Goal: Transaction & Acquisition: Subscribe to service/newsletter

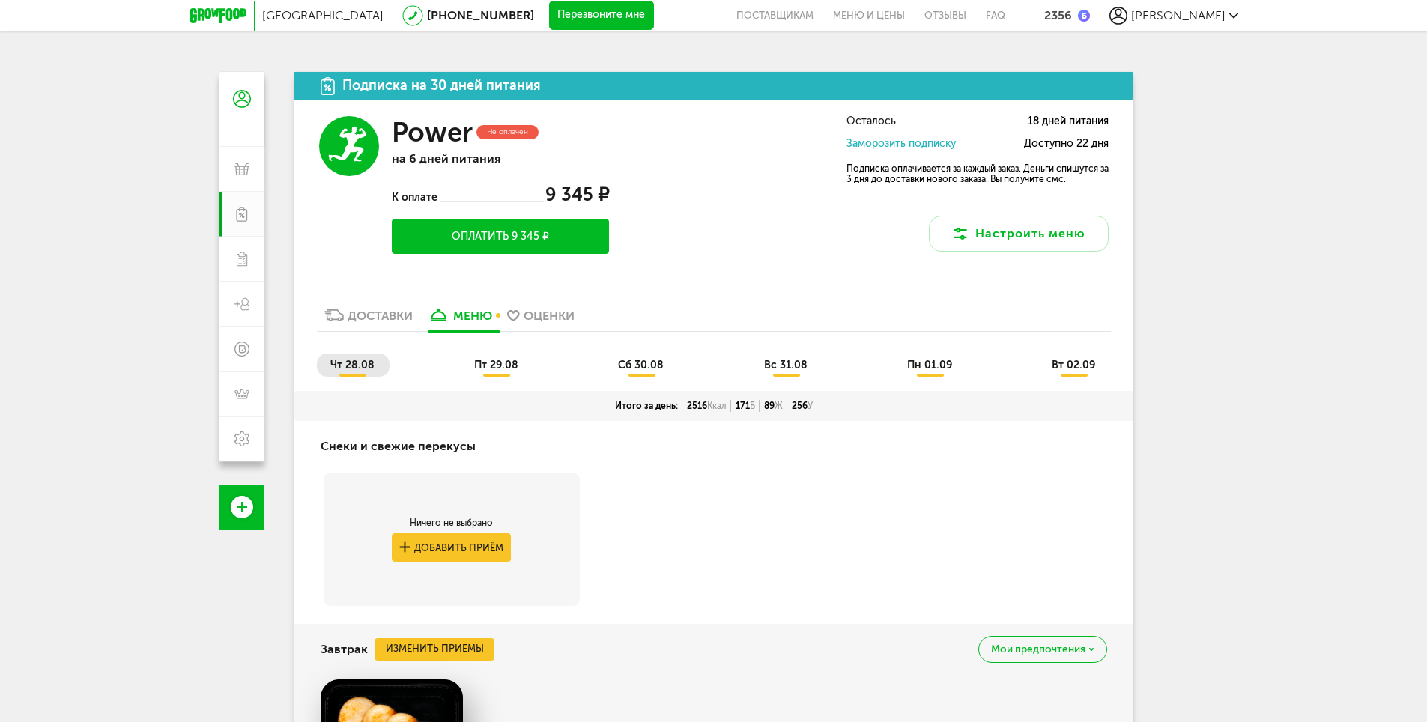
click at [530, 238] on button "Оплатить 9 345 ₽" at bounding box center [500, 236] width 217 height 35
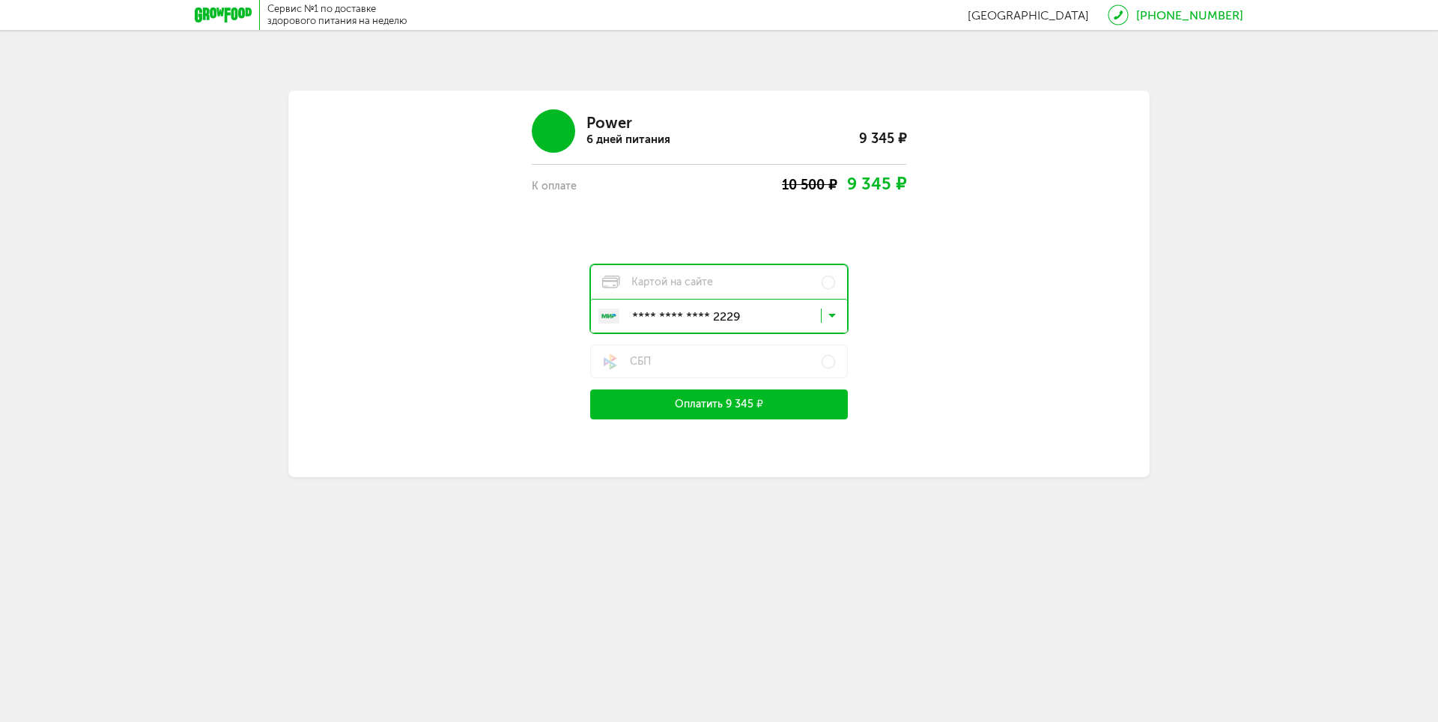
click at [831, 318] on icon at bounding box center [831, 319] width 7 height 15
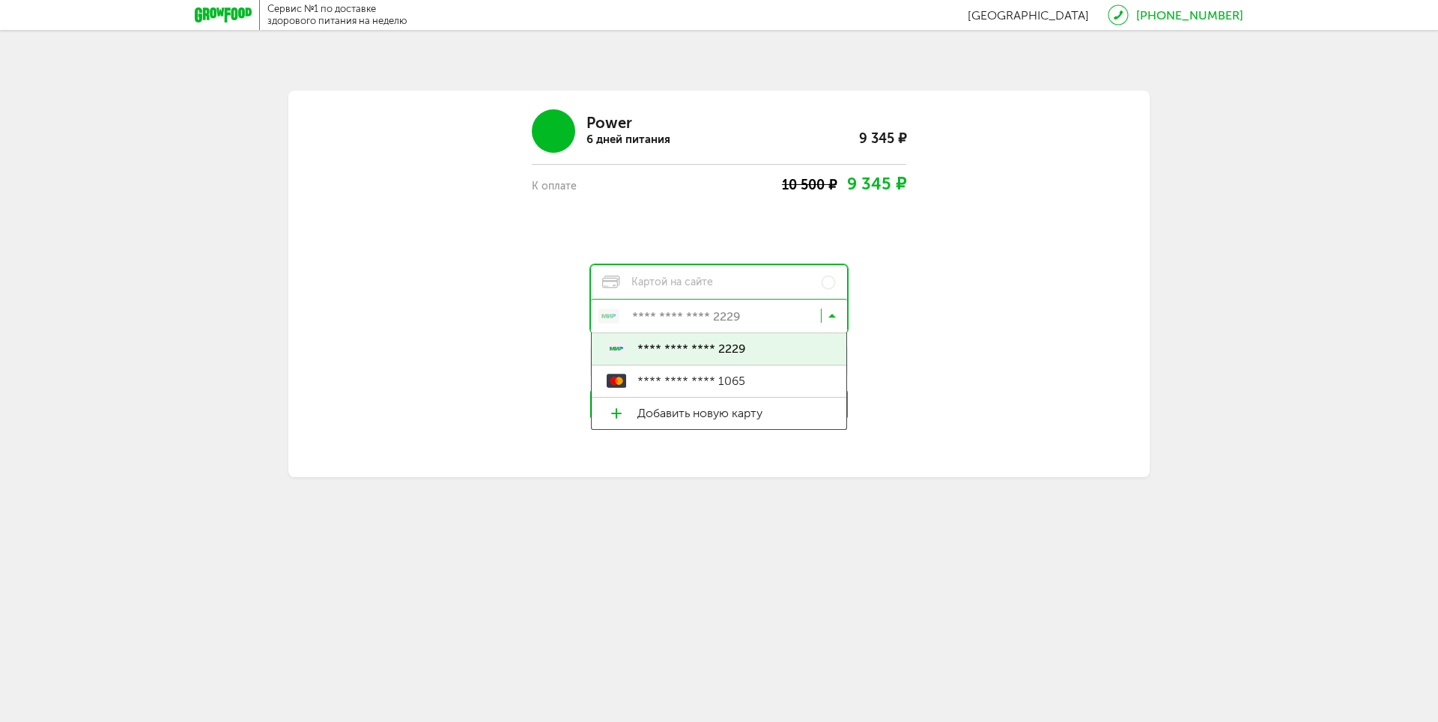
click at [918, 326] on div "Power 6 дней питания 9 345 ₽ К оплате 10 500 ₽ 9 345 ₽ Картой на сайте **** ***…" at bounding box center [718, 258] width 719 height 321
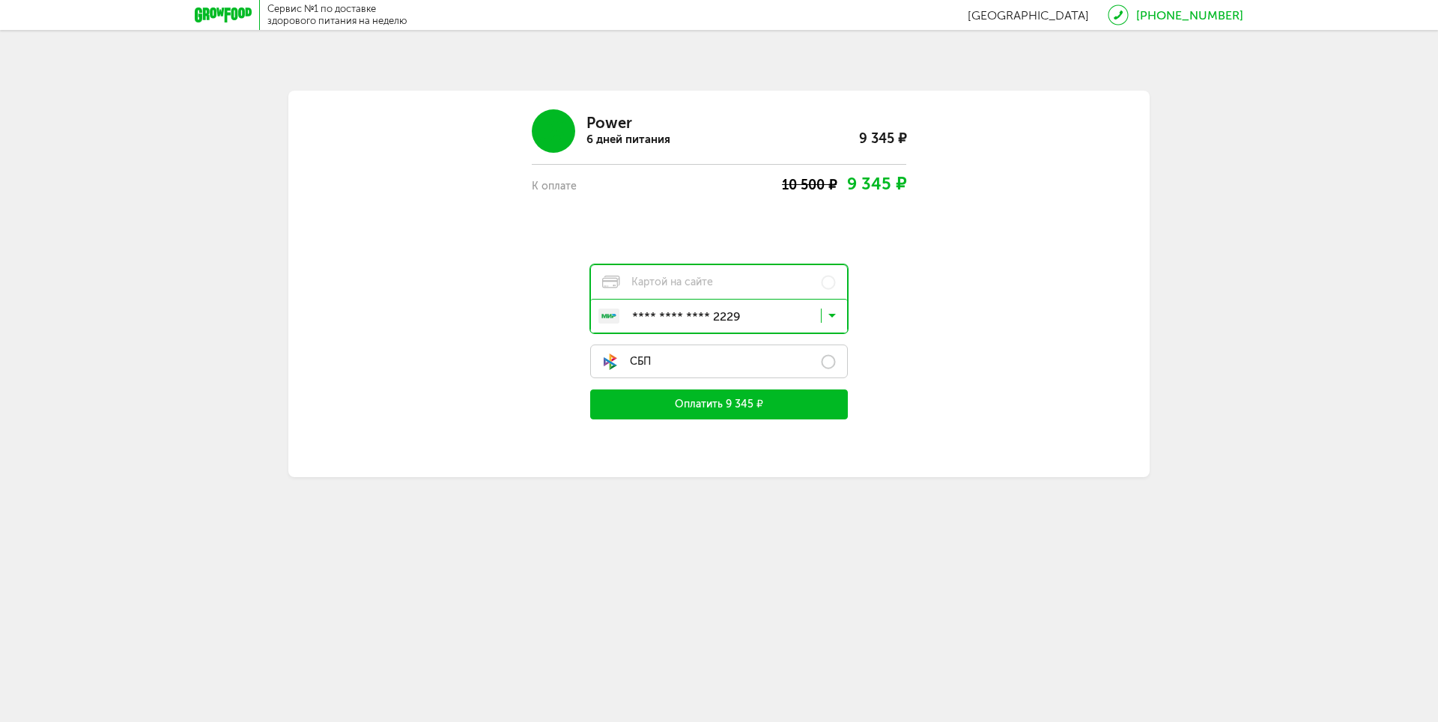
click at [703, 359] on label "СБП" at bounding box center [719, 362] width 258 height 34
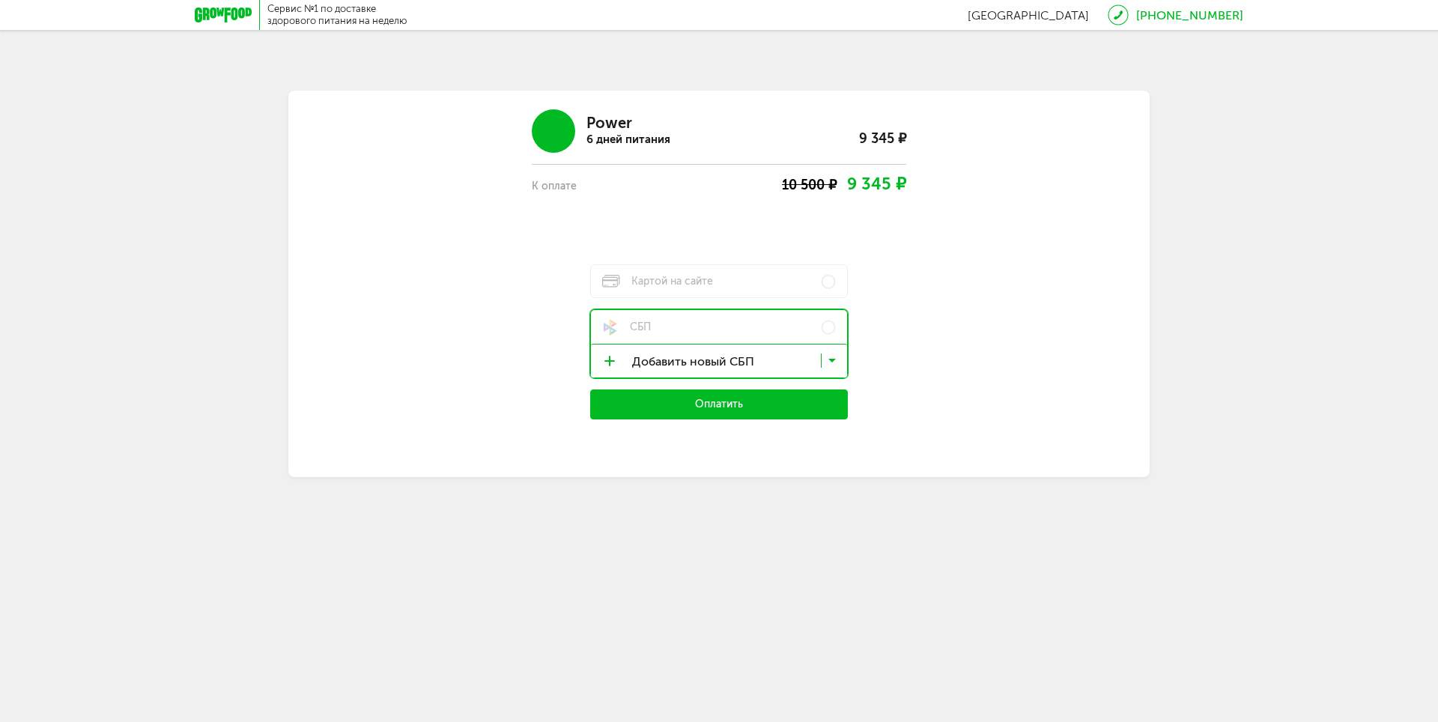
click at [834, 360] on icon at bounding box center [831, 363] width 7 height 15
click at [992, 339] on div "Power 6 дней питания 9 345 ₽ К оплате 10 500 ₽ 9 345 ₽ Картой на сайте СБП Доба…" at bounding box center [718, 258] width 719 height 321
click at [688, 277] on span "Картой на сайте" at bounding box center [657, 281] width 111 height 13
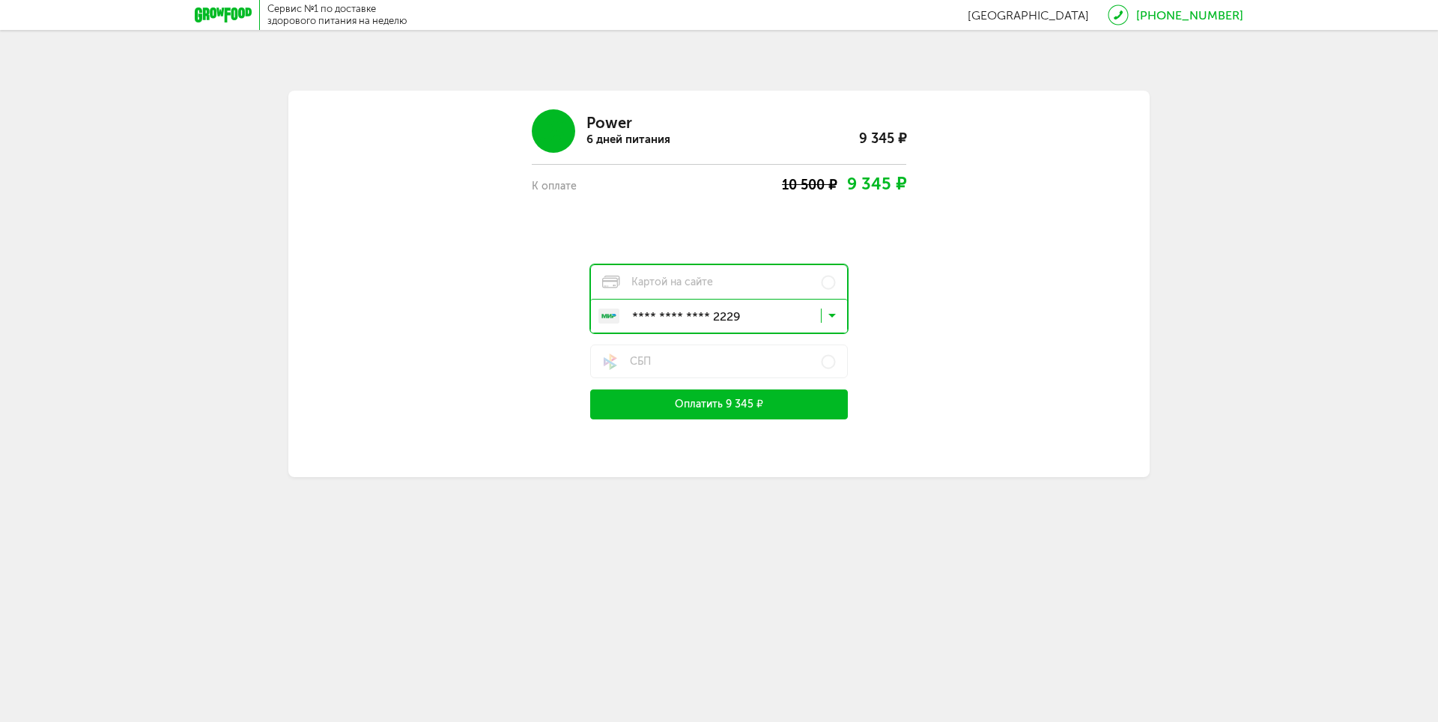
click at [831, 312] on icon at bounding box center [831, 319] width 7 height 15
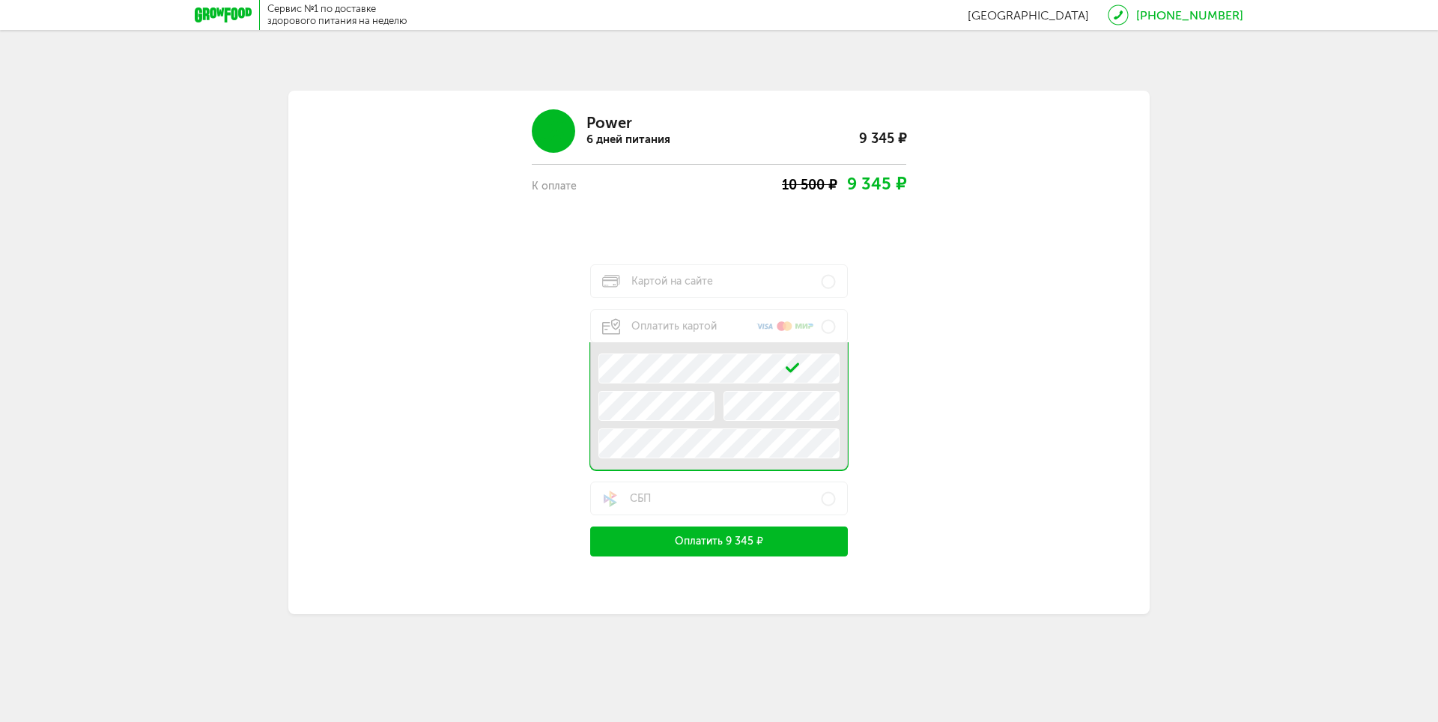
click at [718, 542] on button "Оплатить 9 345 ₽" at bounding box center [719, 541] width 258 height 30
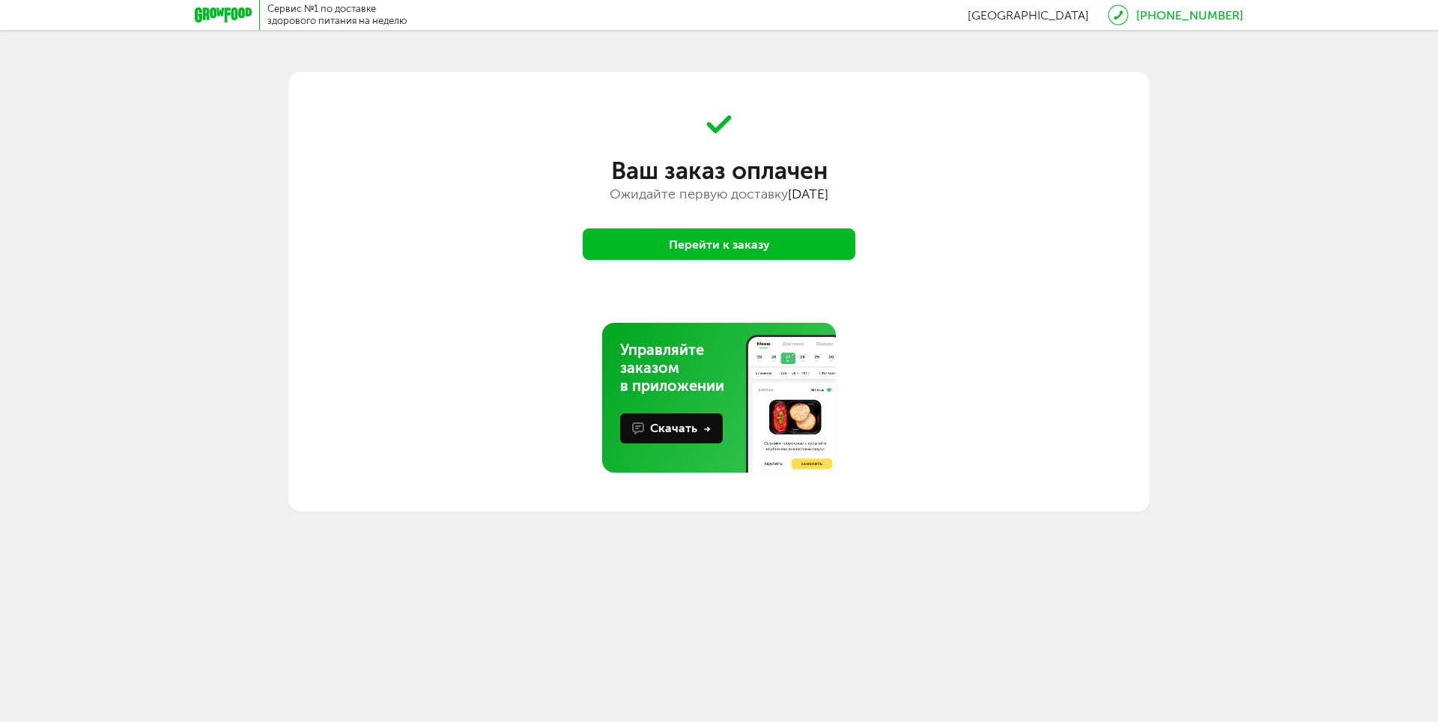
click at [701, 236] on button "Перейти к заказу" at bounding box center [719, 243] width 273 height 31
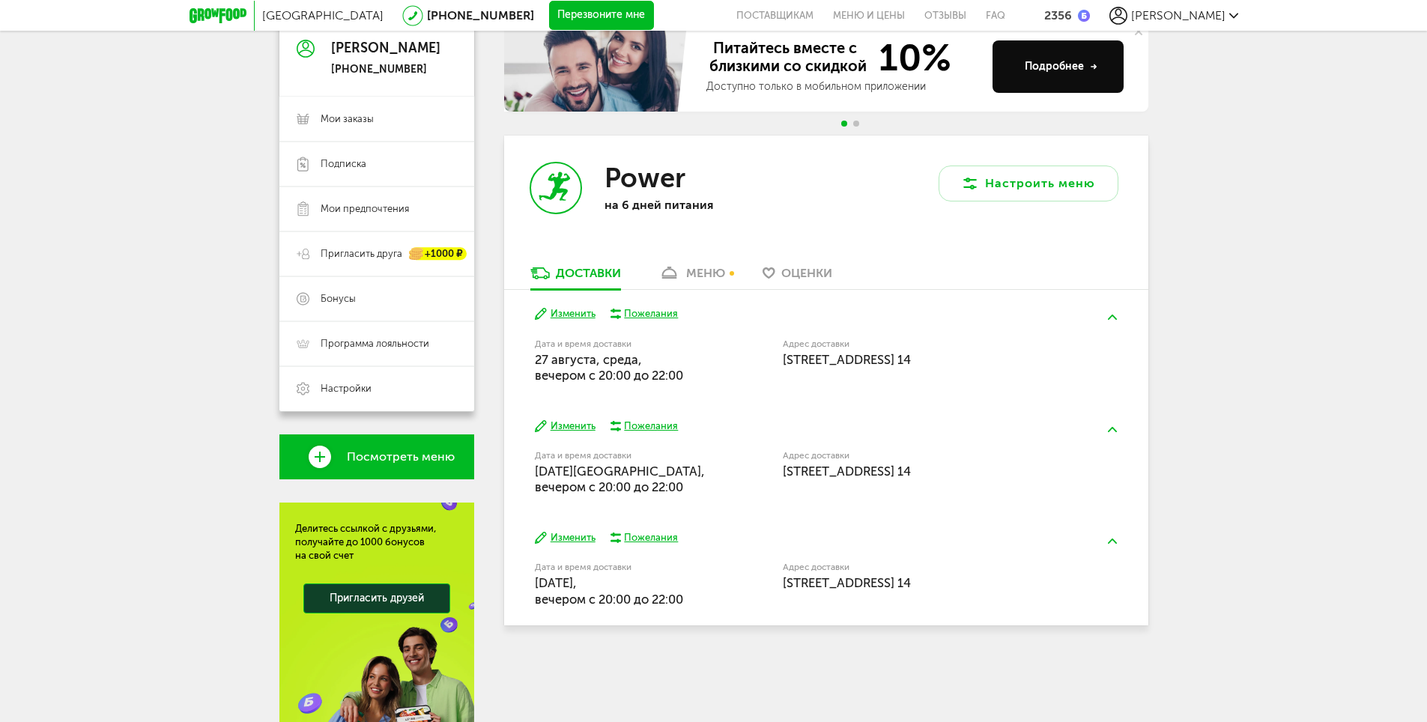
scroll to position [75, 0]
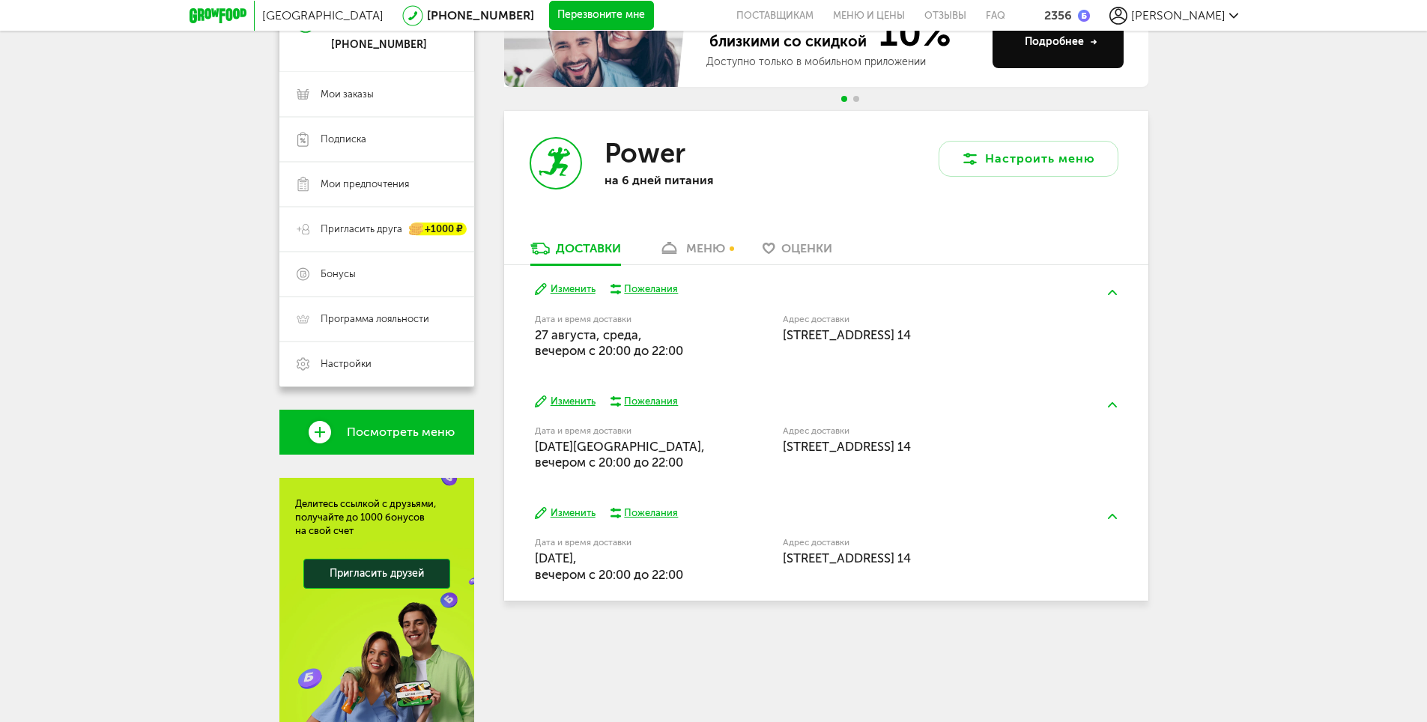
click at [693, 254] on div "меню" at bounding box center [705, 248] width 39 height 14
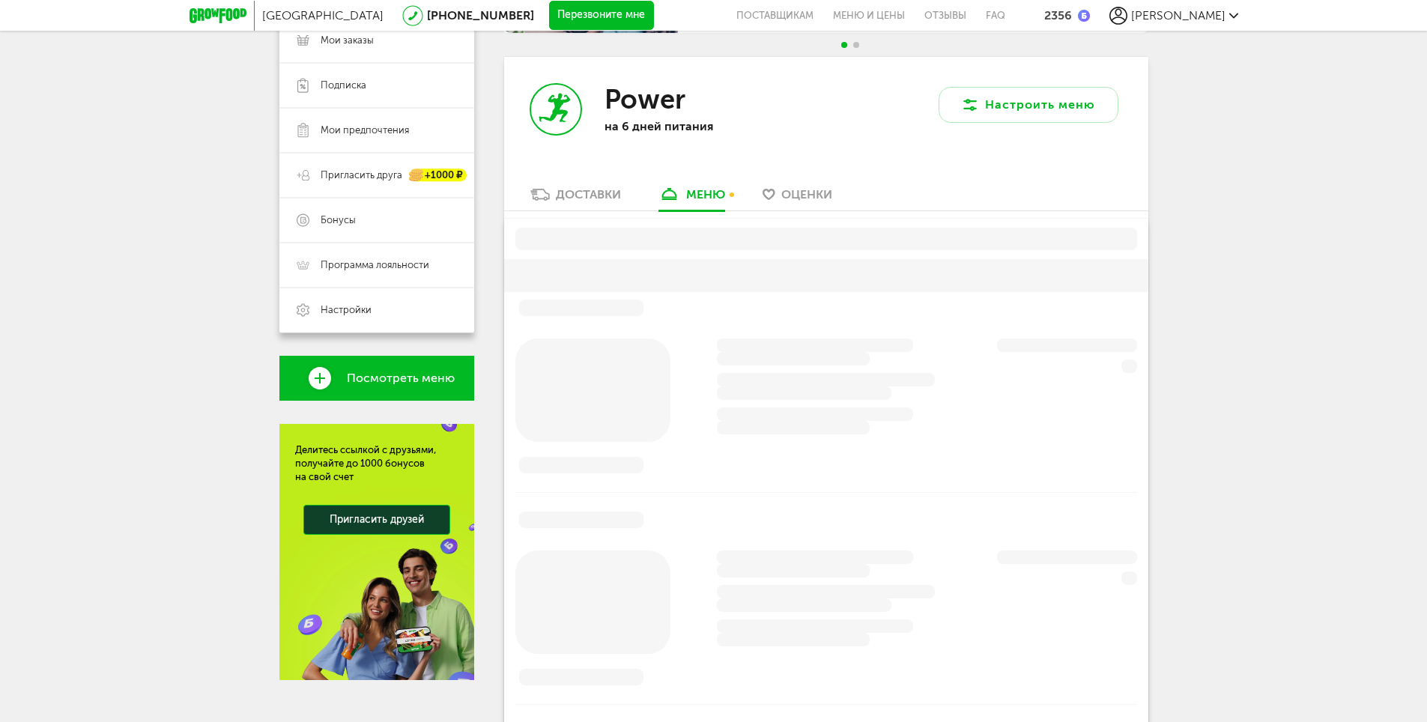
scroll to position [148, 0]
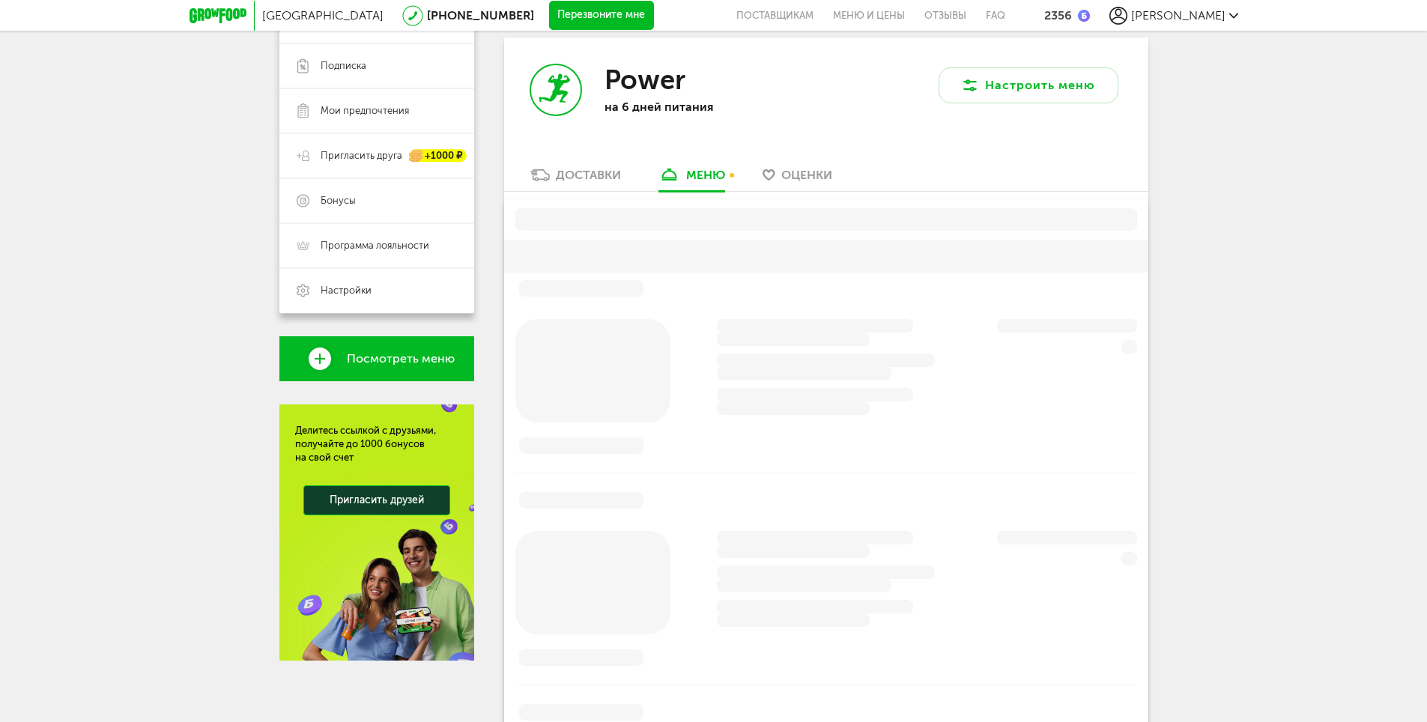
click at [567, 164] on div "Power на 6 дней питания" at bounding box center [665, 102] width 322 height 130
click at [576, 175] on div "Доставки" at bounding box center [588, 175] width 65 height 14
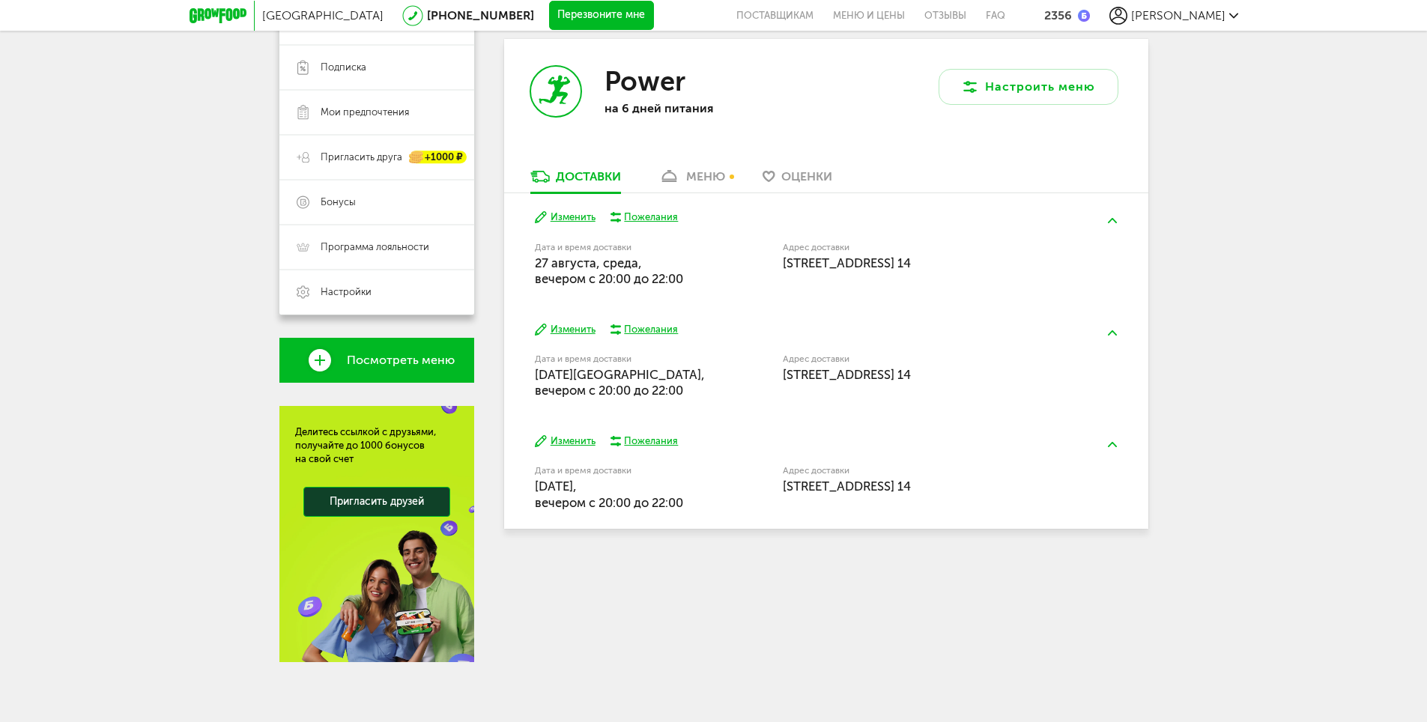
click at [704, 177] on div "меню" at bounding box center [705, 176] width 39 height 14
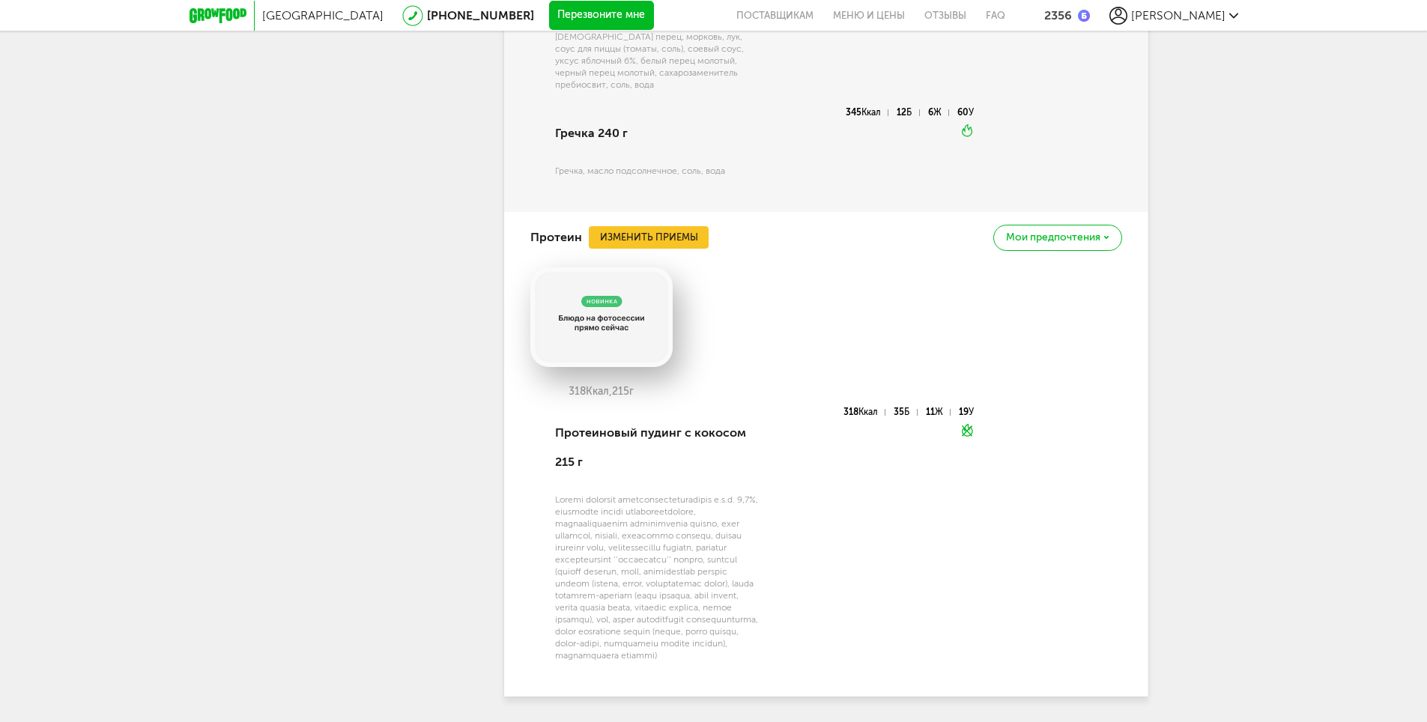
scroll to position [2943, 0]
